Goal: Task Accomplishment & Management: Manage account settings

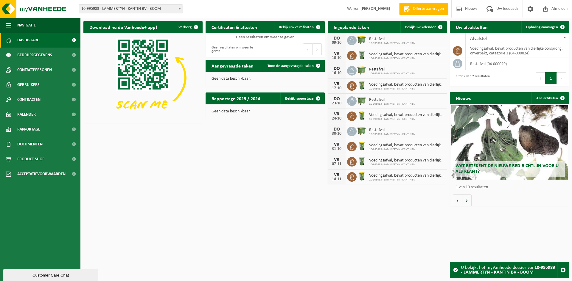
click at [111, 9] on span "10-995983 - LAMMERTYN - KANTIN BV - BOOM" at bounding box center [131, 9] width 104 height 8
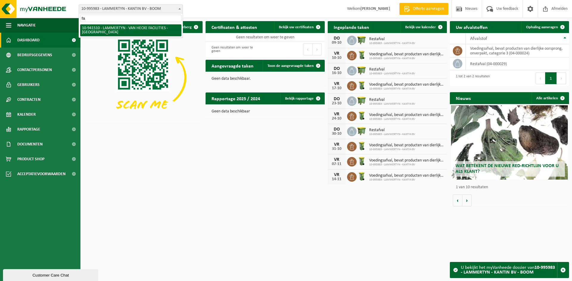
type input "f"
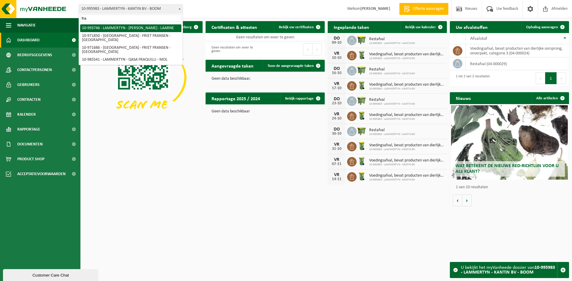
type input "fra"
select select "171137"
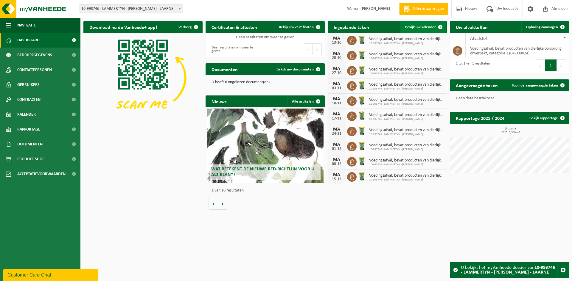
click at [426, 28] on span "Bekijk uw kalender" at bounding box center [420, 27] width 31 height 4
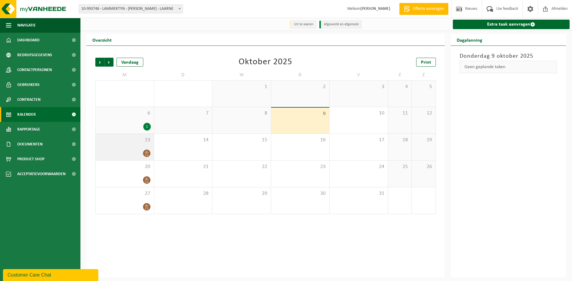
click at [144, 151] on span at bounding box center [146, 153] width 7 height 7
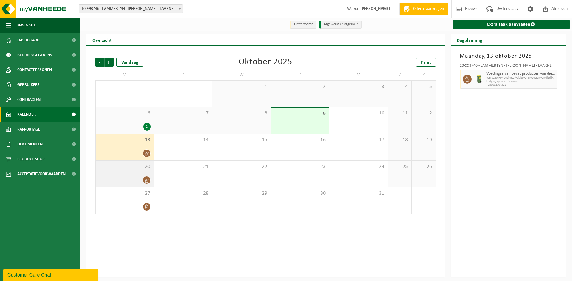
click at [143, 182] on span at bounding box center [146, 180] width 7 height 7
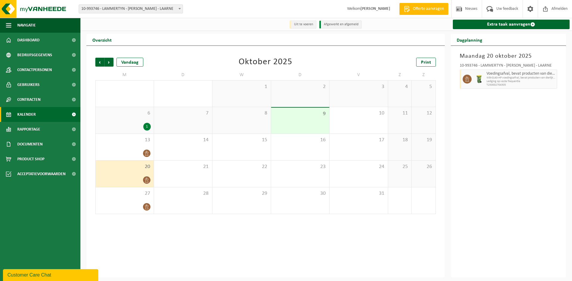
click at [122, 170] on span "20" at bounding box center [125, 167] width 52 height 7
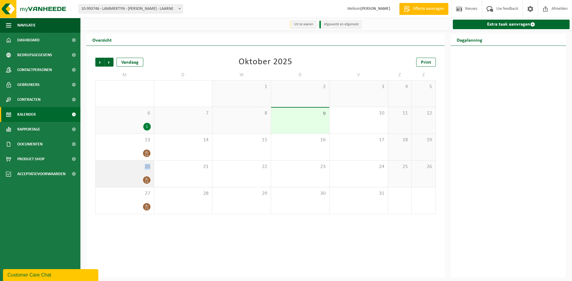
click at [122, 170] on span "20" at bounding box center [125, 167] width 52 height 7
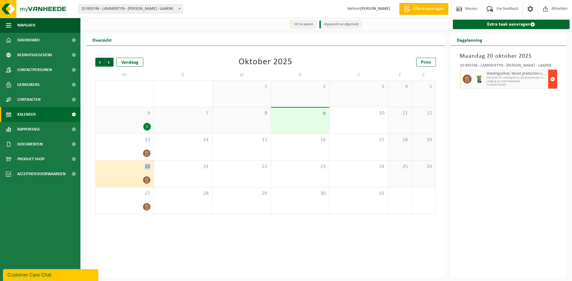
click at [554, 77] on span "button" at bounding box center [552, 79] width 5 height 12
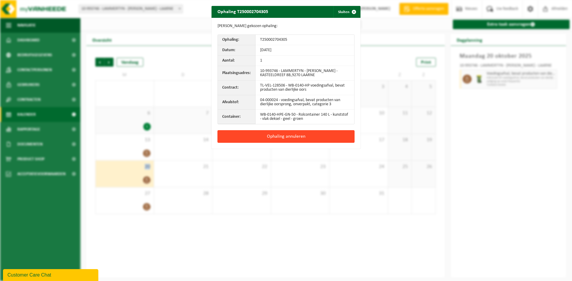
click at [301, 136] on button "Ophaling annuleren" at bounding box center [285, 136] width 137 height 13
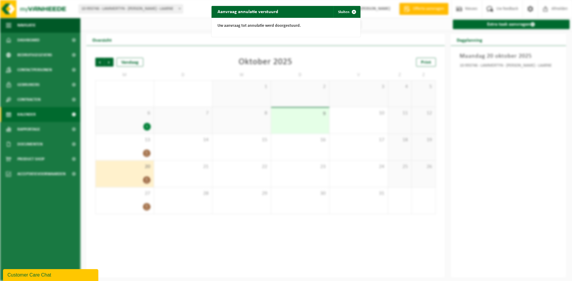
click at [148, 204] on div "Aanvraag annulatie verstuurd Sluiten Uw aanvraag tot annulatie werd doorgestuur…" at bounding box center [286, 140] width 572 height 281
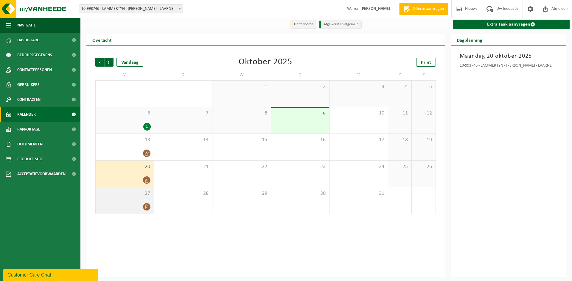
click at [141, 205] on div at bounding box center [125, 207] width 52 height 8
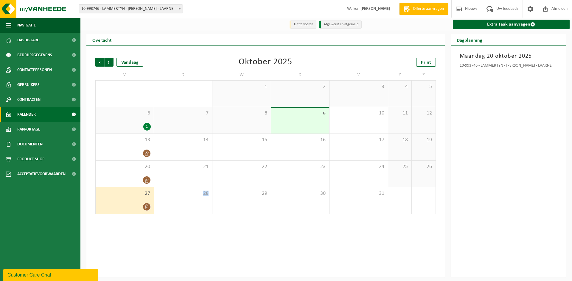
click at [141, 205] on div at bounding box center [125, 207] width 52 height 8
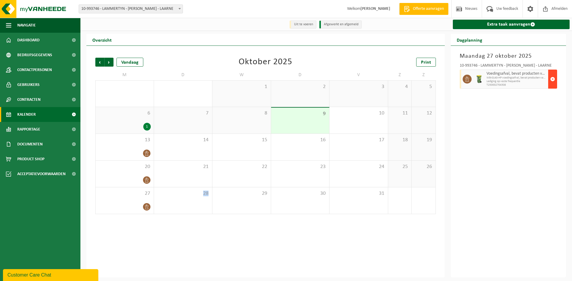
click at [551, 78] on span "button" at bounding box center [552, 79] width 5 height 12
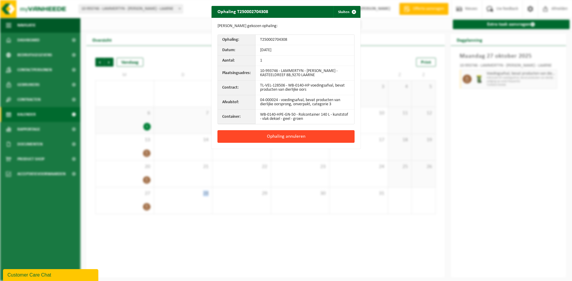
click at [305, 137] on button "Ophaling annuleren" at bounding box center [285, 136] width 137 height 13
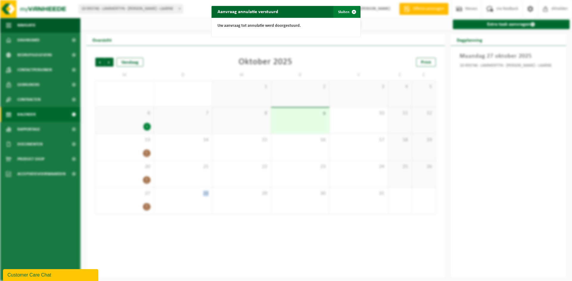
click at [348, 12] on span "button" at bounding box center [354, 12] width 12 height 12
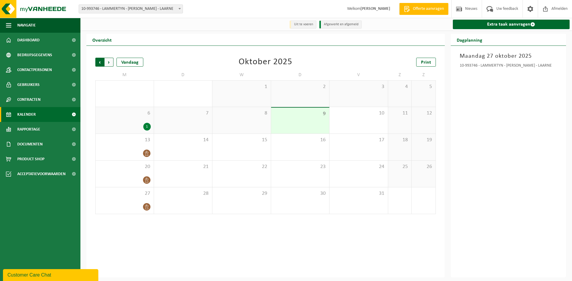
click at [109, 65] on span "Volgende" at bounding box center [109, 62] width 9 height 9
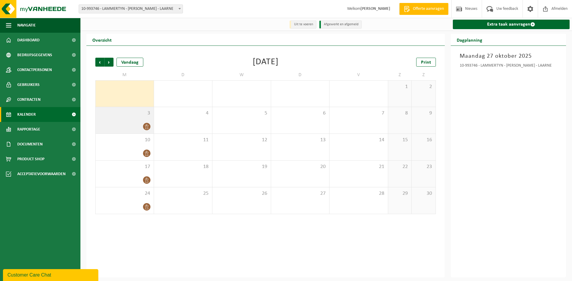
click at [142, 123] on div at bounding box center [125, 127] width 52 height 8
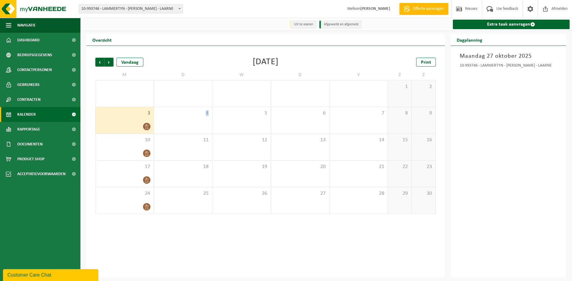
click at [142, 123] on div at bounding box center [125, 127] width 52 height 8
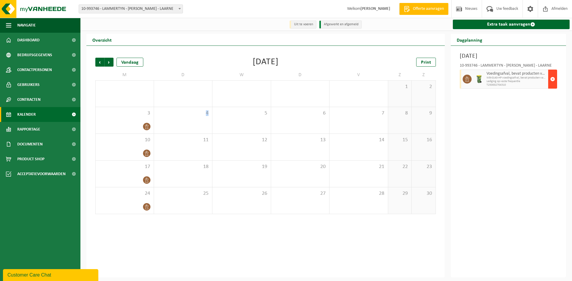
click at [554, 78] on span "button" at bounding box center [552, 79] width 5 height 12
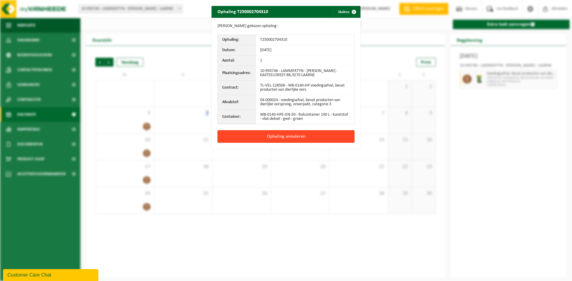
click at [336, 134] on button "Ophaling annuleren" at bounding box center [285, 136] width 137 height 13
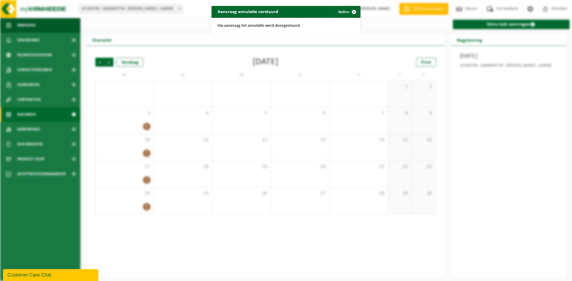
click at [141, 152] on div "Aanvraag annulatie verstuurd Sluiten Uw aanvraag tot annulatie werd doorgestuur…" at bounding box center [286, 140] width 572 height 281
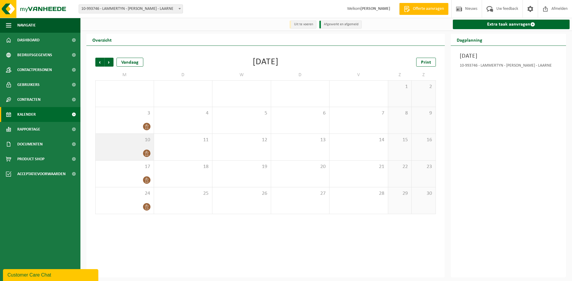
click at [142, 149] on div "10" at bounding box center [125, 147] width 58 height 27
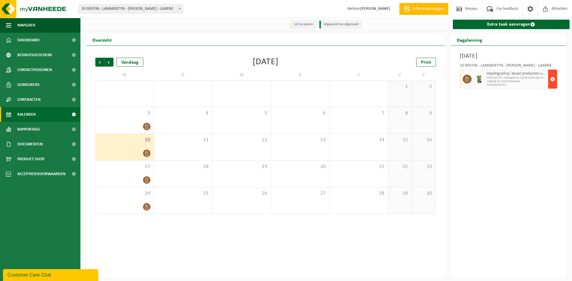
click at [551, 81] on span "button" at bounding box center [552, 79] width 5 height 12
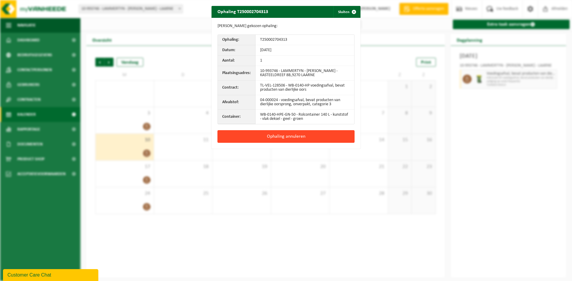
click at [280, 135] on button "Ophaling annuleren" at bounding box center [285, 136] width 137 height 13
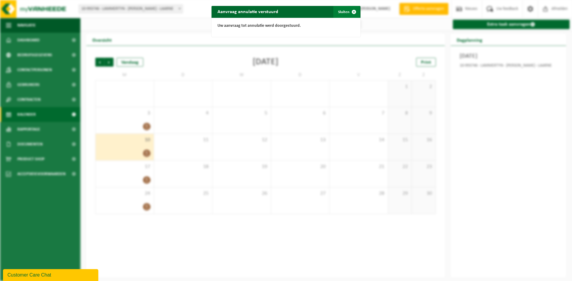
click at [350, 12] on span "button" at bounding box center [354, 12] width 12 height 12
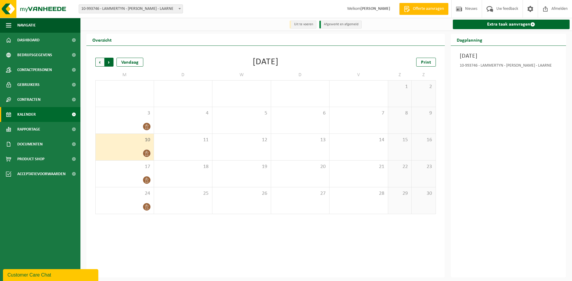
click at [100, 65] on span "Vorige" at bounding box center [99, 62] width 9 height 9
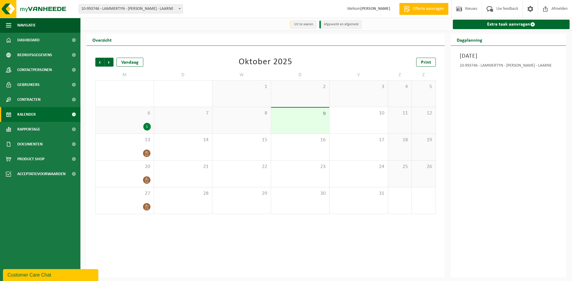
click at [157, 11] on span "10-993746 - LAMMERTYN - [PERSON_NAME] - LAARNE" at bounding box center [131, 9] width 104 height 8
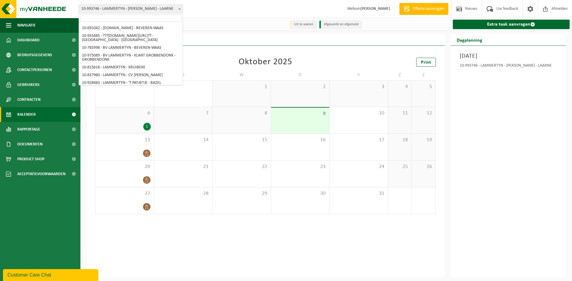
scroll to position [1052, 0]
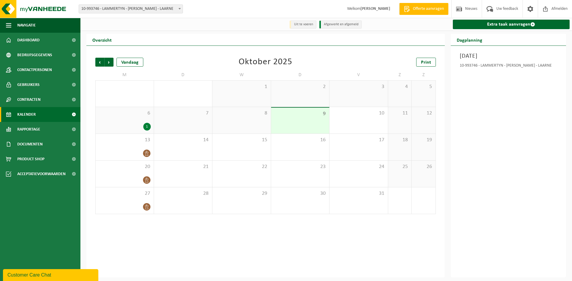
click at [142, 11] on span "10-993746 - LAMMERTYN - [PERSON_NAME] - LAARNE" at bounding box center [131, 9] width 104 height 8
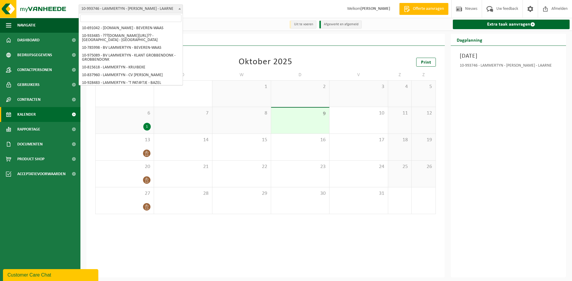
click at [146, 12] on span "10-993746 - LAMMERTYN - [PERSON_NAME] - LAARNE" at bounding box center [131, 9] width 104 height 8
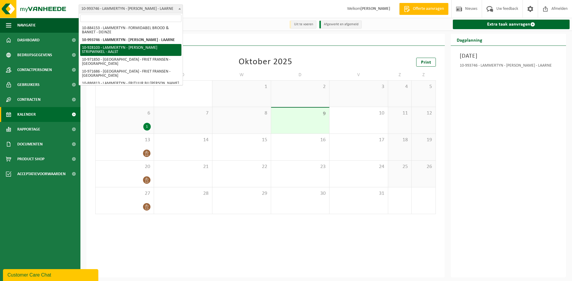
select select "133230"
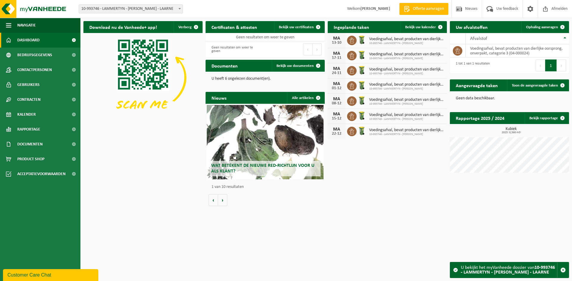
click at [408, 58] on span "10-993746 - LAMMERTYN - [PERSON_NAME]" at bounding box center [406, 59] width 75 height 4
click at [502, 53] on td "voedingsafval, bevat producten van dierlijke oorsprong, onverpakt, categorie 3 …" at bounding box center [516, 50] width 103 height 13
click at [406, 57] on span "10-993746 - LAMMERTYN - FRAN KOOKT" at bounding box center [406, 59] width 75 height 4
click at [420, 8] on span "Offerte aanvragen" at bounding box center [428, 9] width 34 height 6
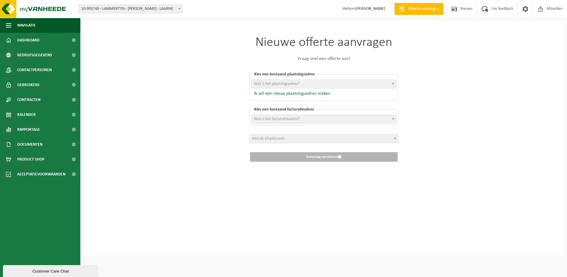
click at [147, 10] on span "10-993746 - LAMMERTYN - [PERSON_NAME] - LAARNE" at bounding box center [131, 9] width 104 height 8
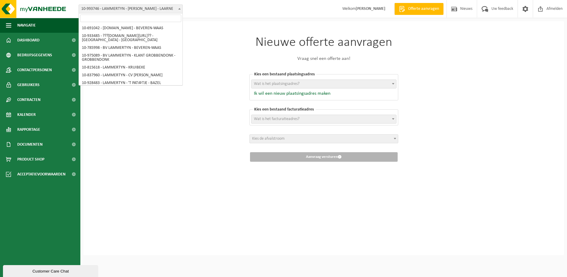
scroll to position [1044, 0]
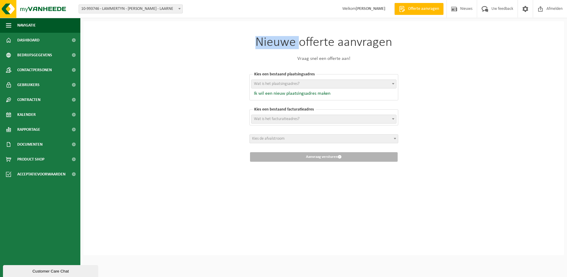
click at [143, 42] on div "Nieuwe offerte aanvragen Vraag snel een offerte aan! Kies een bestaand plaatsin…" at bounding box center [323, 138] width 481 height 234
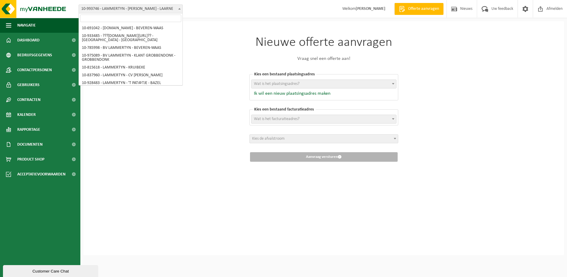
click at [146, 11] on span "10-993746 - LAMMERTYN - [PERSON_NAME] - LAARNE" at bounding box center [131, 9] width 104 height 8
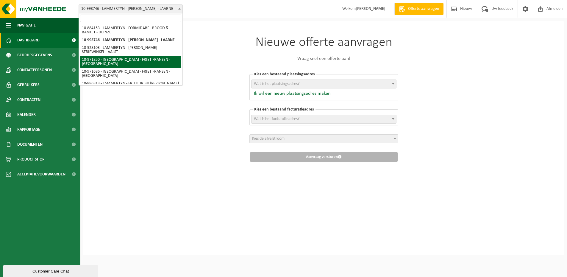
click at [38, 41] on span "Dashboard" at bounding box center [28, 40] width 22 height 15
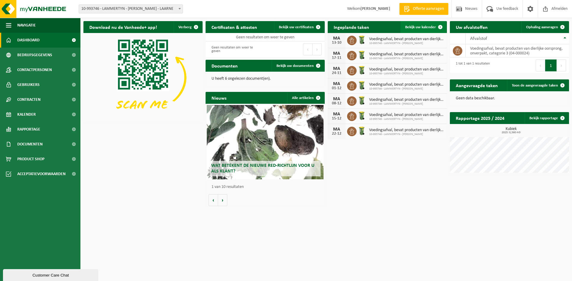
click at [430, 29] on link "Bekijk uw kalender" at bounding box center [423, 27] width 46 height 12
